Goal: Task Accomplishment & Management: Use online tool/utility

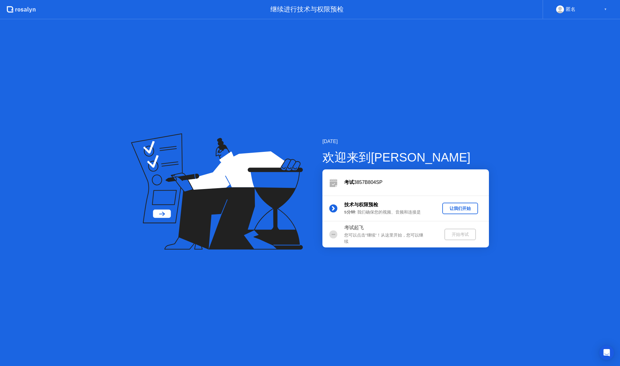
click at [457, 206] on div "让我们开始" at bounding box center [460, 209] width 31 height 6
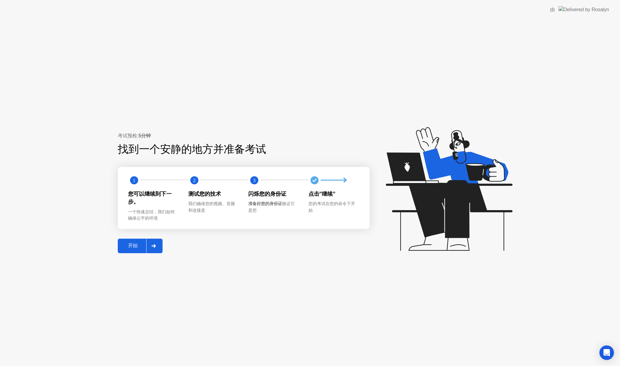
click at [154, 247] on icon at bounding box center [153, 246] width 5 height 4
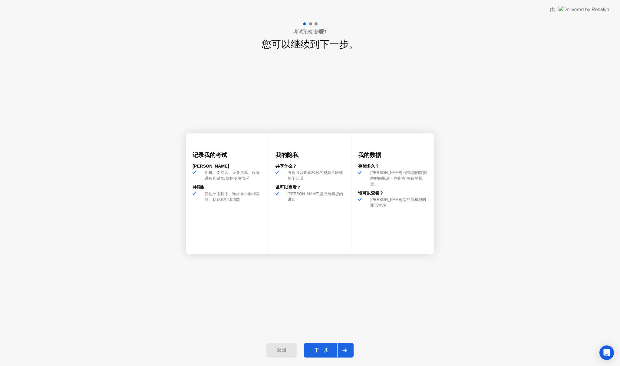
click at [324, 348] on div "下一步" at bounding box center [321, 351] width 31 height 6
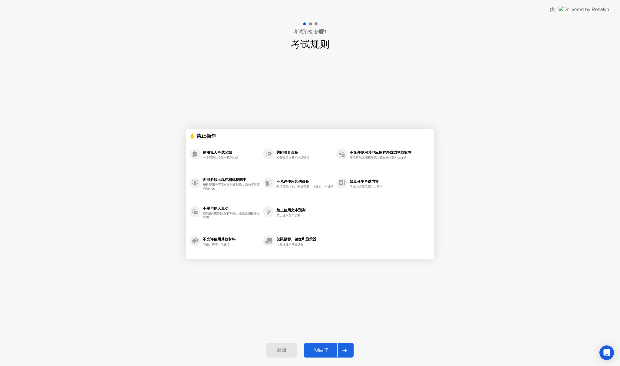
click at [324, 348] on div "明白了" at bounding box center [321, 351] width 31 height 6
select select "**********"
select select "*******"
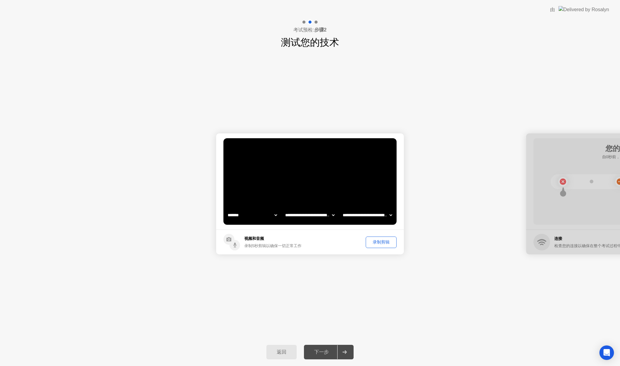
click at [350, 353] on div at bounding box center [344, 353] width 15 height 14
click at [345, 351] on icon at bounding box center [345, 353] width 5 height 4
click at [283, 350] on div "返回" at bounding box center [281, 353] width 27 height 6
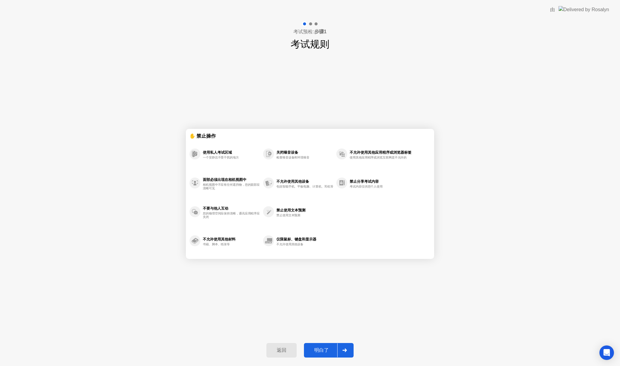
click at [341, 348] on div at bounding box center [344, 351] width 15 height 14
select select "**********"
select select "*******"
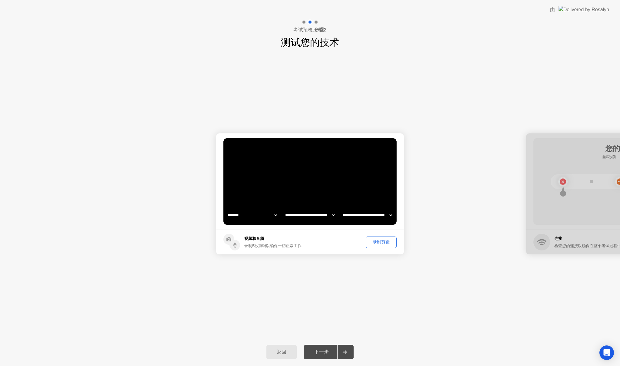
click at [381, 244] on div "录制剪辑" at bounding box center [381, 243] width 27 height 6
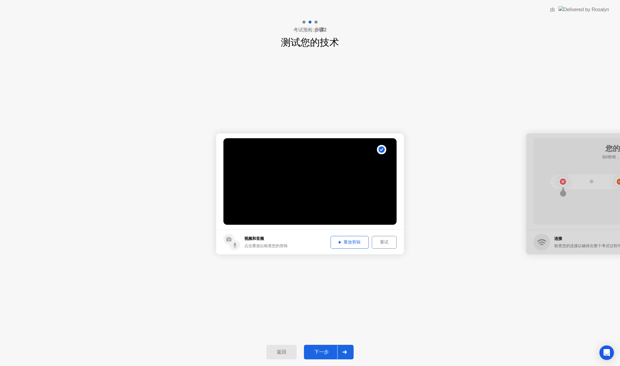
click at [350, 242] on div "重放剪辑" at bounding box center [350, 243] width 34 height 6
click at [341, 351] on div at bounding box center [344, 353] width 15 height 14
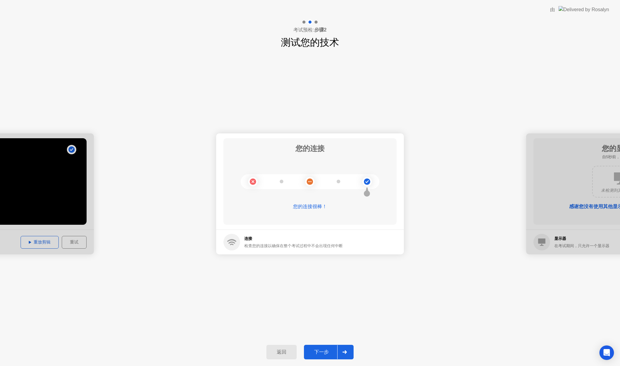
click at [325, 354] on div "下一步" at bounding box center [321, 353] width 31 height 6
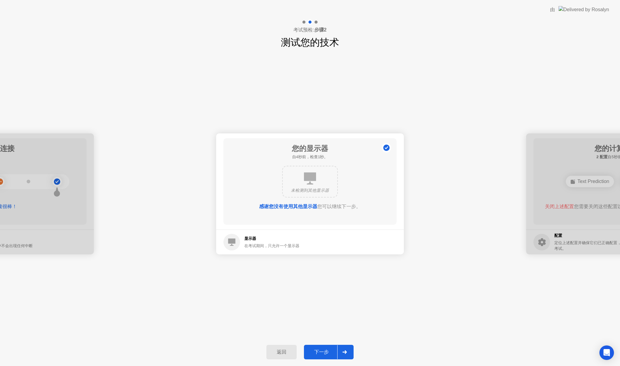
click at [324, 344] on div "返回 下一步" at bounding box center [310, 353] width 620 height 28
click at [323, 354] on div "下一步" at bounding box center [321, 353] width 31 height 6
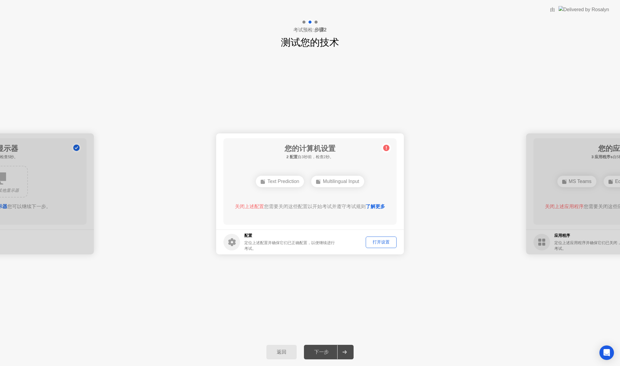
click at [379, 244] on div "打开设置" at bounding box center [381, 243] width 27 height 6
click at [379, 207] on link "了解更多" at bounding box center [375, 206] width 19 height 5
click at [386, 242] on div "打开设置" at bounding box center [381, 243] width 27 height 6
click at [376, 242] on div "打开设置" at bounding box center [381, 243] width 27 height 6
click at [384, 245] on div "打开设置" at bounding box center [381, 243] width 27 height 6
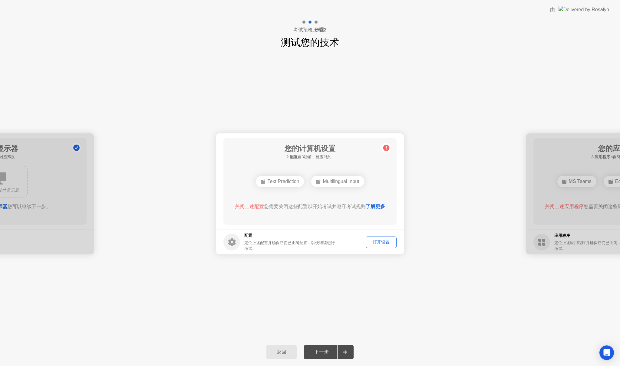
click at [384, 245] on div "打开设置" at bounding box center [381, 243] width 27 height 6
click at [382, 241] on div "打开设置" at bounding box center [381, 243] width 27 height 6
click at [385, 149] on circle at bounding box center [386, 148] width 6 height 6
click at [238, 241] on circle at bounding box center [232, 242] width 17 height 17
click at [382, 207] on link "了解更多" at bounding box center [375, 206] width 19 height 5
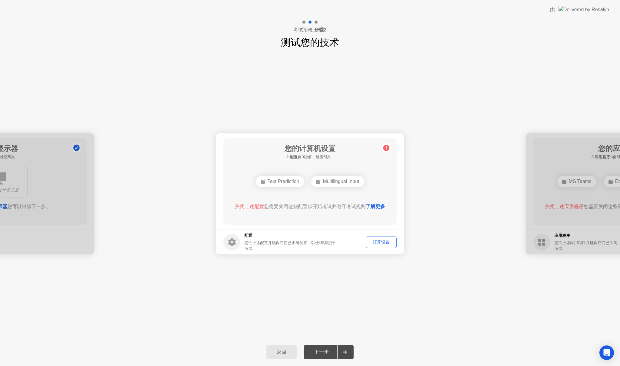
click at [383, 240] on div "打开设置" at bounding box center [381, 243] width 27 height 6
click at [380, 250] on footer "配置 定位上述配置并确保它们已正确配置，以便继续进行考试。 打开设置" at bounding box center [310, 242] width 188 height 25
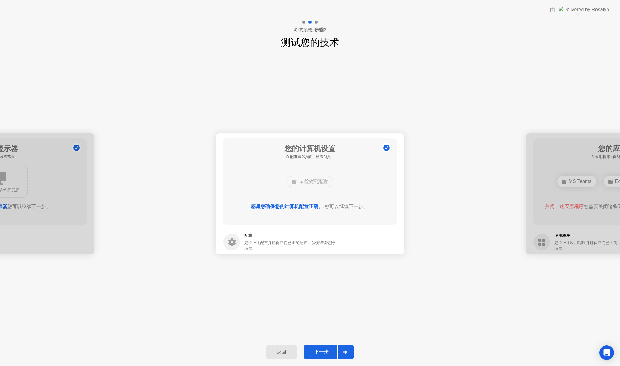
click at [327, 350] on div "下一步" at bounding box center [321, 353] width 31 height 6
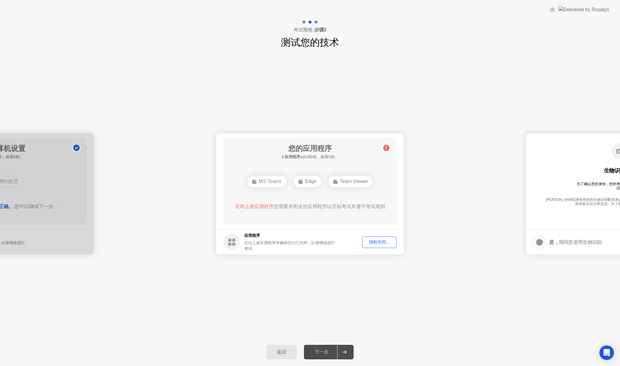
click at [386, 242] on div "强制关闭..." at bounding box center [379, 243] width 30 height 6
click at [380, 247] on button "强制关闭..." at bounding box center [379, 243] width 35 height 12
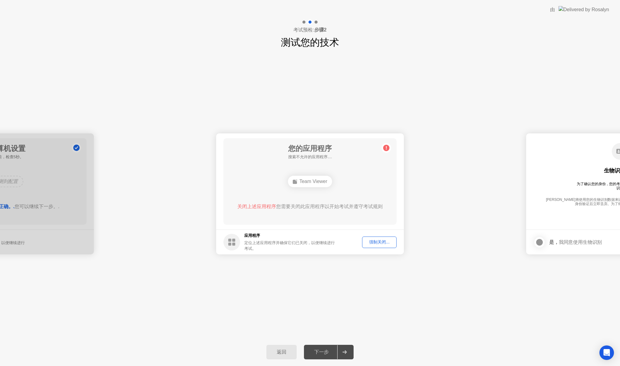
click at [376, 244] on div "强制关闭..." at bounding box center [379, 243] width 30 height 6
click at [369, 241] on div "强制关闭..." at bounding box center [379, 243] width 30 height 6
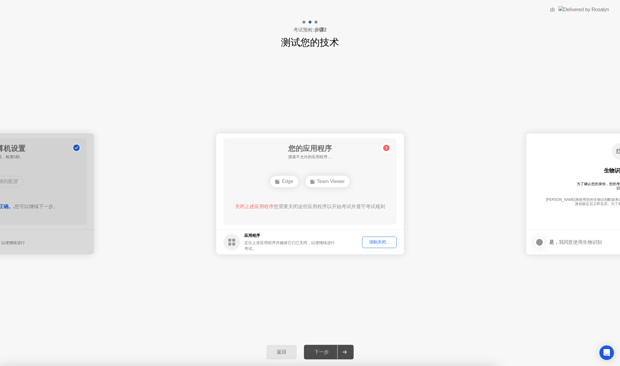
click at [380, 241] on div "强制关闭..." at bounding box center [379, 243] width 30 height 6
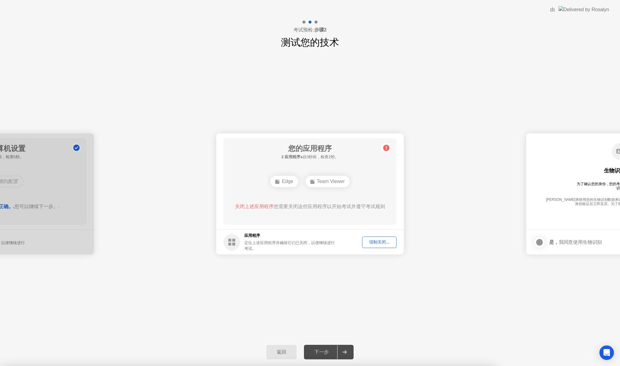
click at [397, 279] on div "**********" at bounding box center [310, 194] width 620 height 289
click at [377, 244] on div "强制关闭..." at bounding box center [379, 243] width 30 height 6
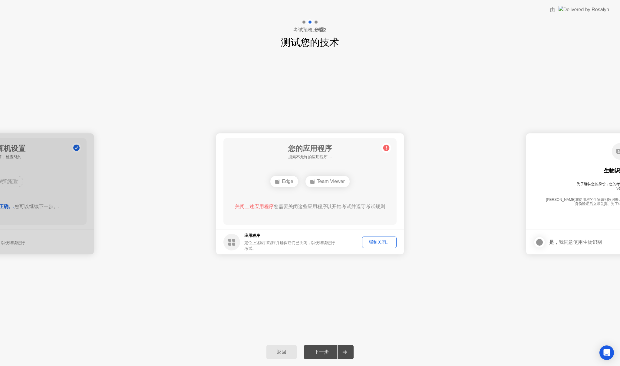
click at [301, 281] on div "**********" at bounding box center [310, 194] width 620 height 289
click at [318, 351] on div "下一步" at bounding box center [321, 353] width 31 height 6
click at [375, 241] on div "强制关闭..." at bounding box center [379, 243] width 30 height 6
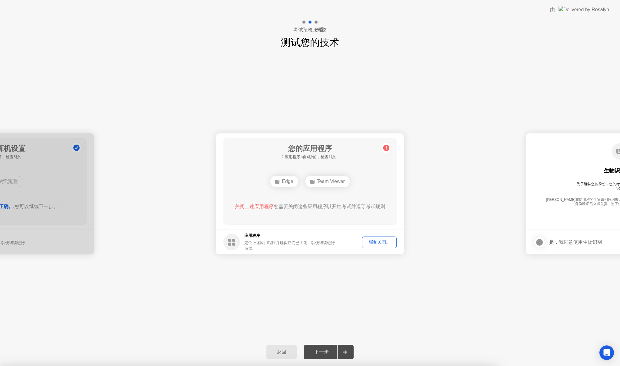
click at [62, 366] on div at bounding box center [310, 366] width 620 height 0
click at [376, 242] on div "强制关闭..." at bounding box center [379, 243] width 30 height 6
